Goal: Information Seeking & Learning: Learn about a topic

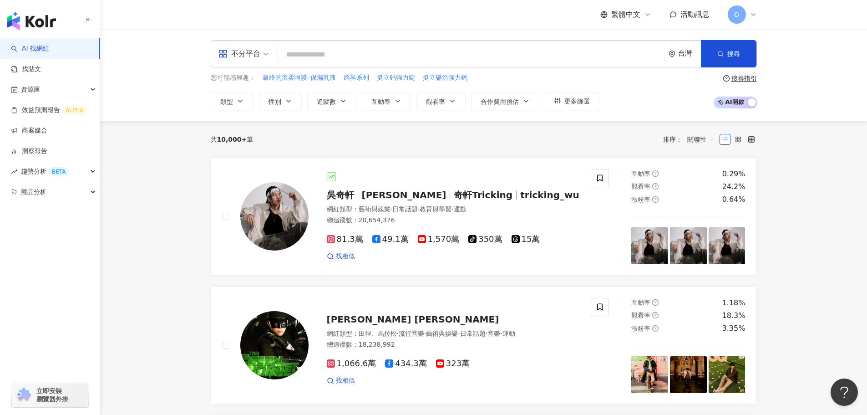
click at [293, 52] on input "search" at bounding box center [471, 54] width 380 height 17
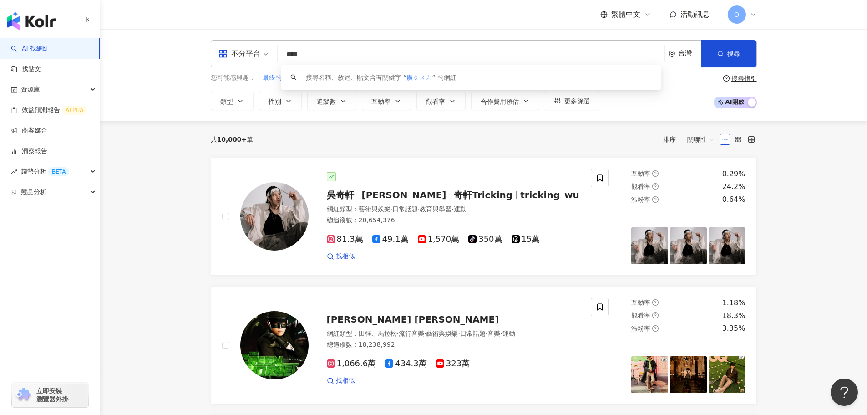
type input "**"
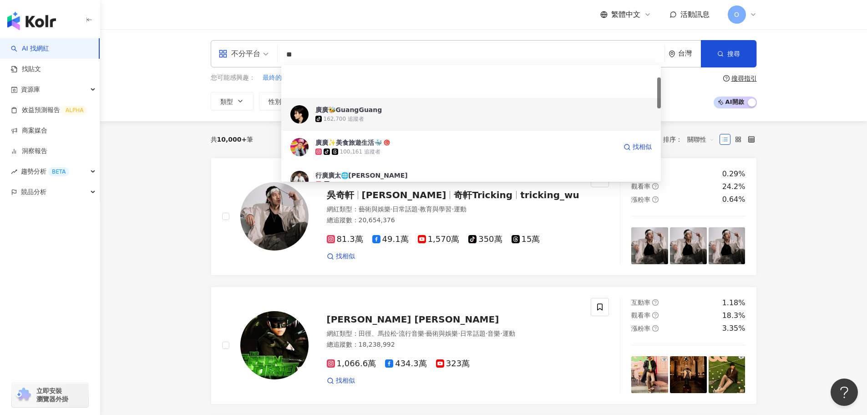
scroll to position [46, 0]
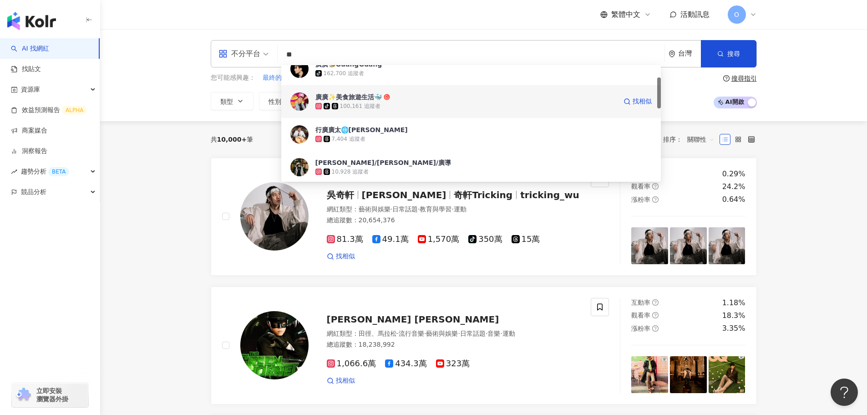
click at [405, 107] on div "tiktok-icon 100,161 追蹤者" at bounding box center [465, 105] width 301 height 9
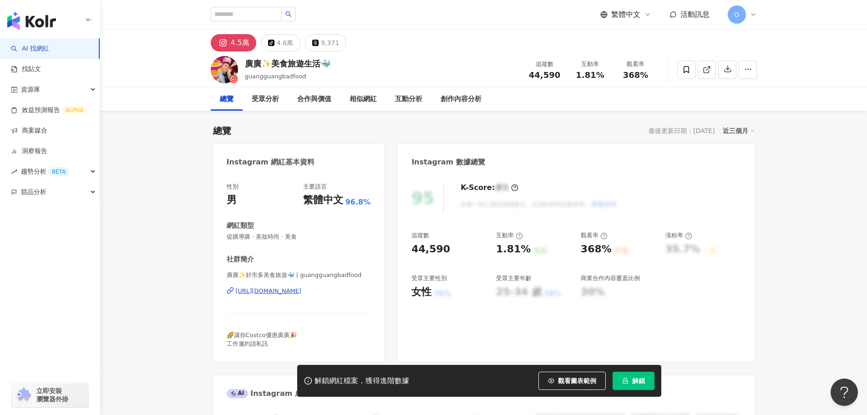
click at [645, 387] on button "解鎖" at bounding box center [634, 380] width 42 height 18
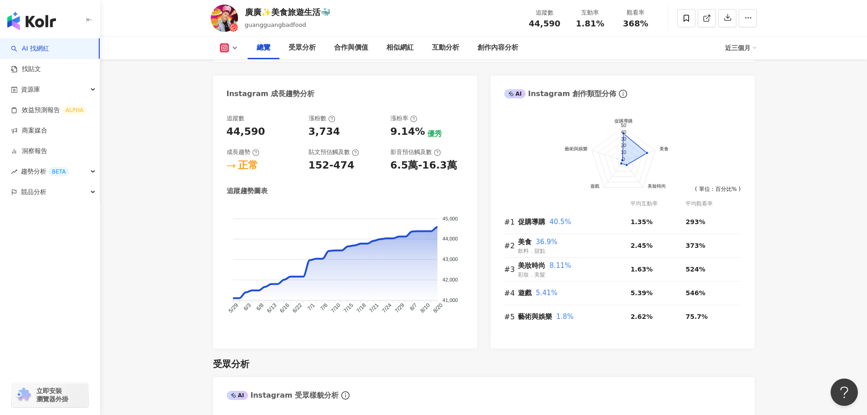
scroll to position [455, 0]
